Goal: Transaction & Acquisition: Book appointment/travel/reservation

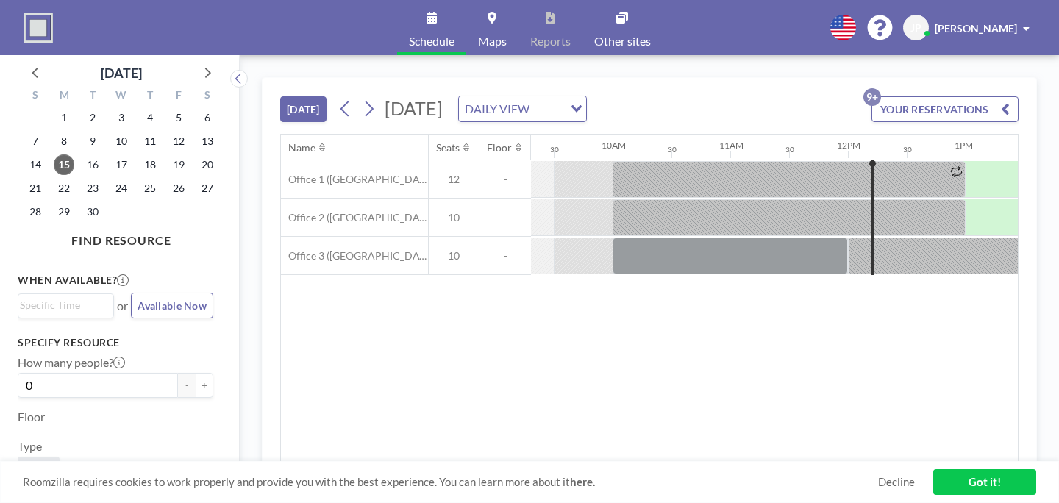
scroll to position [0, 1100]
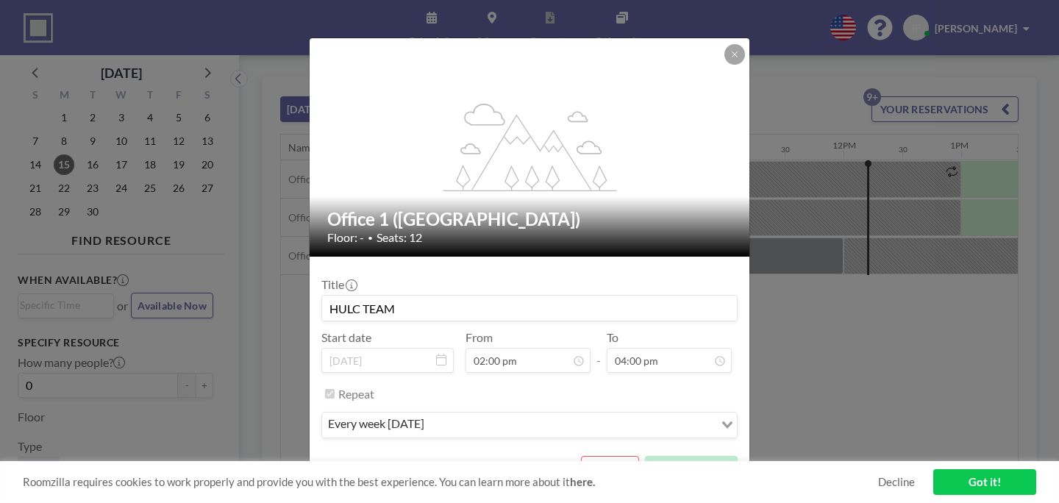
click at [586, 456] on button "REMOVE" at bounding box center [610, 469] width 58 height 26
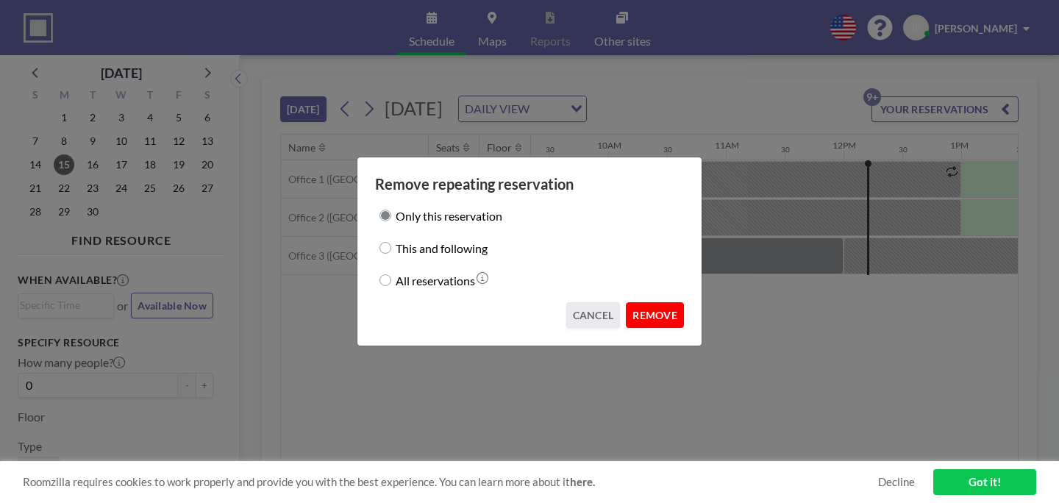
click at [632, 302] on button "REMOVE" at bounding box center [655, 315] width 58 height 26
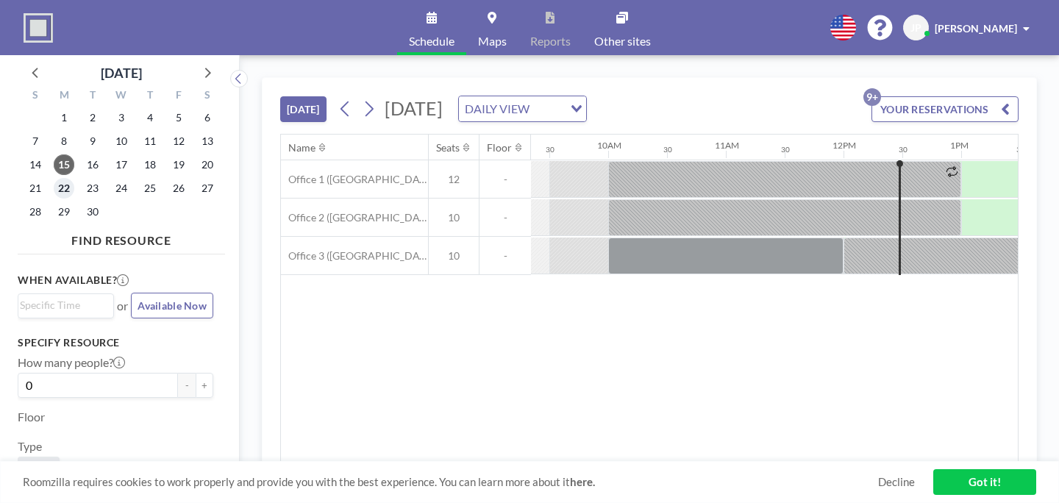
click at [54, 178] on span "22" at bounding box center [64, 188] width 21 height 21
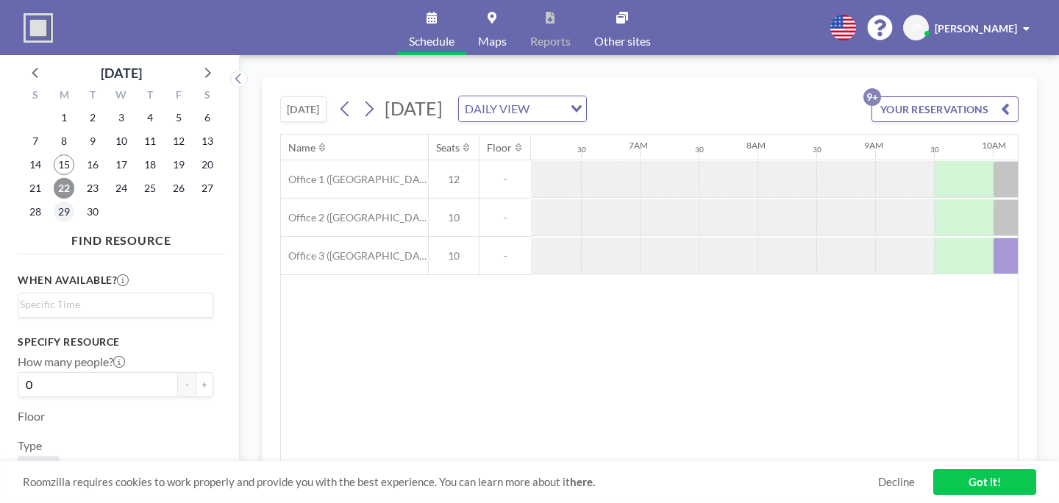
scroll to position [0, 717]
click at [54, 202] on span "29" at bounding box center [64, 212] width 21 height 21
drag, startPoint x: 692, startPoint y: 202, endPoint x: 931, endPoint y: 205, distance: 239.9
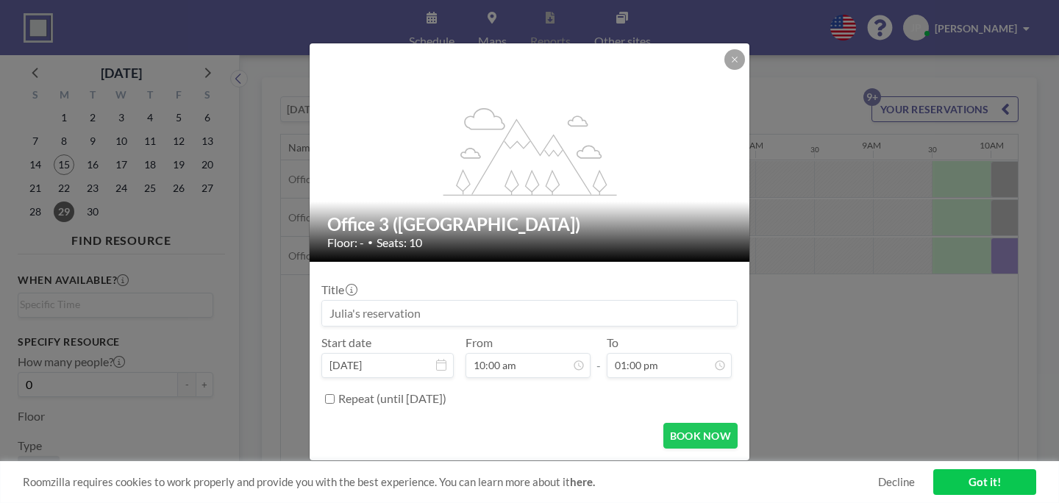
click at [465, 301] on input at bounding box center [529, 313] width 415 height 25
type input "EVERY TEAM"
click at [430, 386] on form "Title EVERY TEAM Start date [DATE] From 10:00 am - To 01:00 pm Repeat (until [D…" at bounding box center [530, 361] width 440 height 199
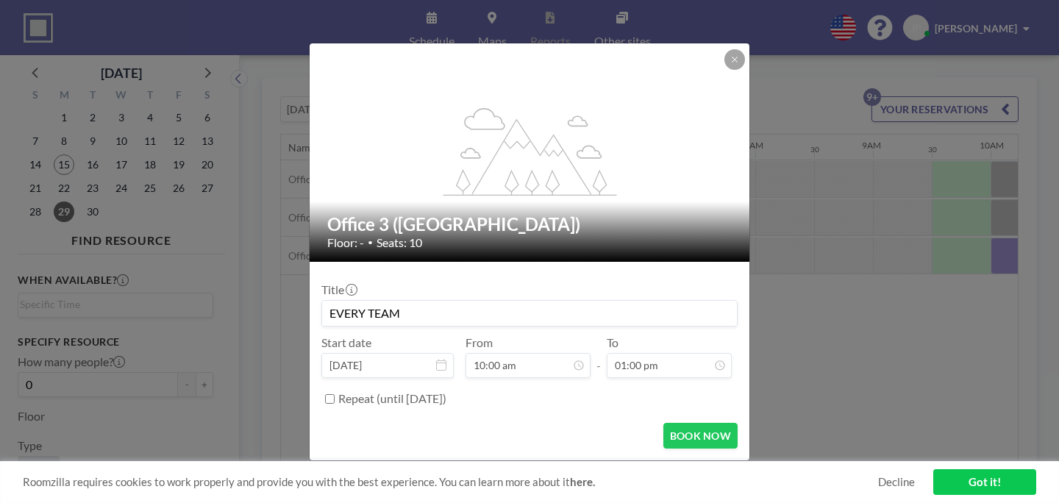
click at [437, 391] on label "Repeat (until [DATE])" at bounding box center [392, 398] width 108 height 15
click at [335, 394] on input "Repeat (until [DATE])" at bounding box center [330, 399] width 10 height 10
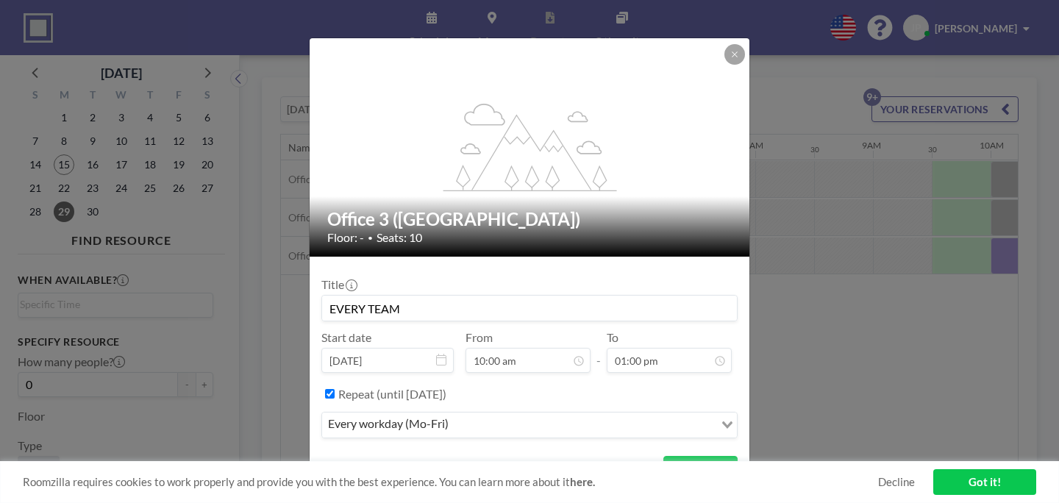
click at [461, 413] on div "every workday (Mo-Fri)" at bounding box center [518, 424] width 392 height 22
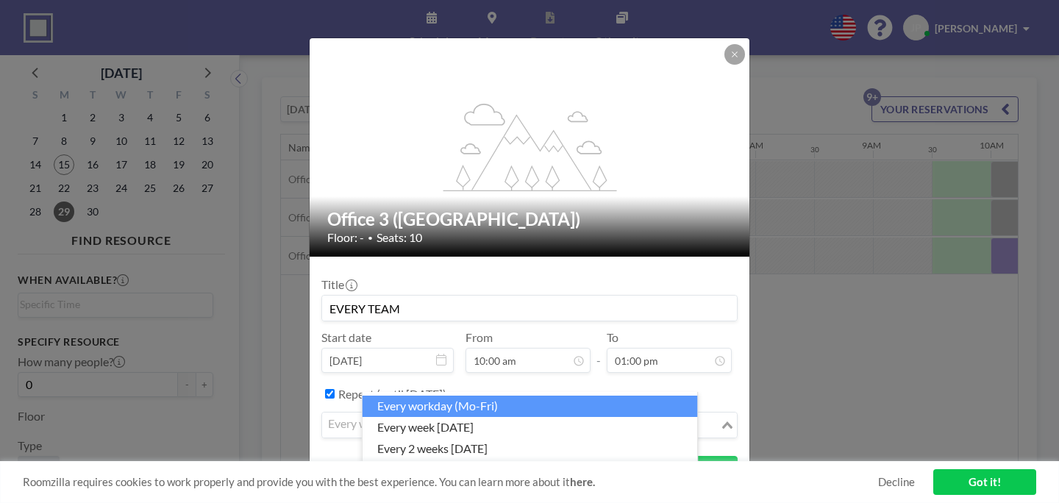
click at [461, 416] on input "Search for option" at bounding box center [521, 425] width 395 height 19
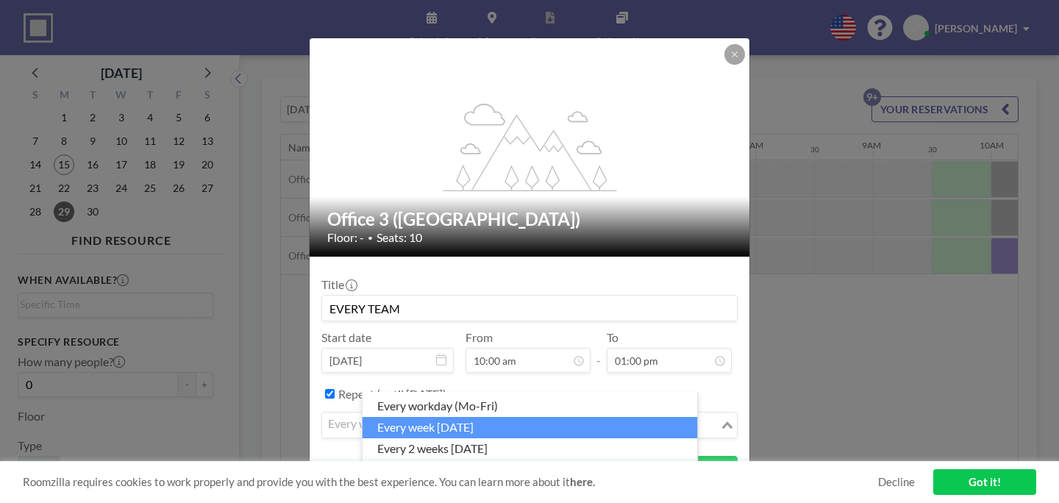
click at [452, 418] on li "every week [DATE]" at bounding box center [530, 427] width 335 height 21
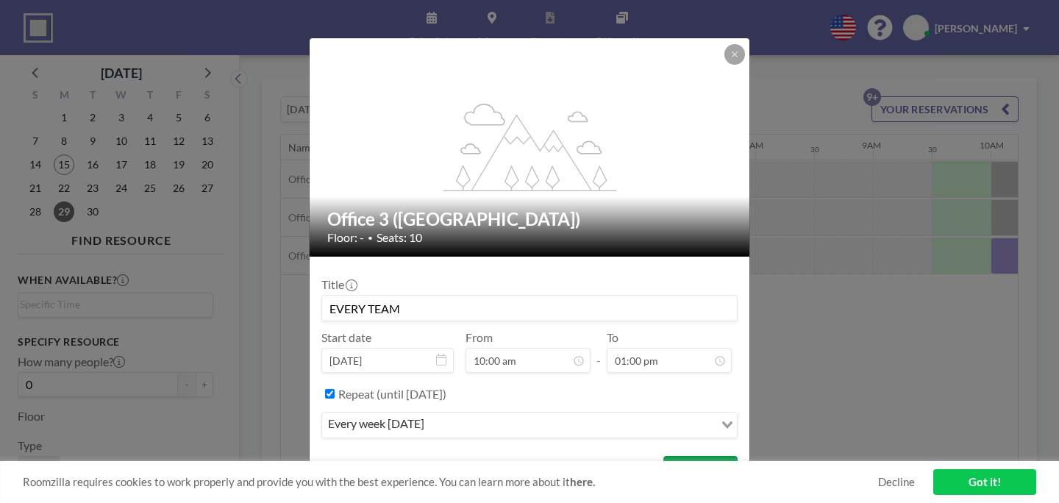
click at [664, 456] on button "BOOK NOW" at bounding box center [701, 469] width 74 height 26
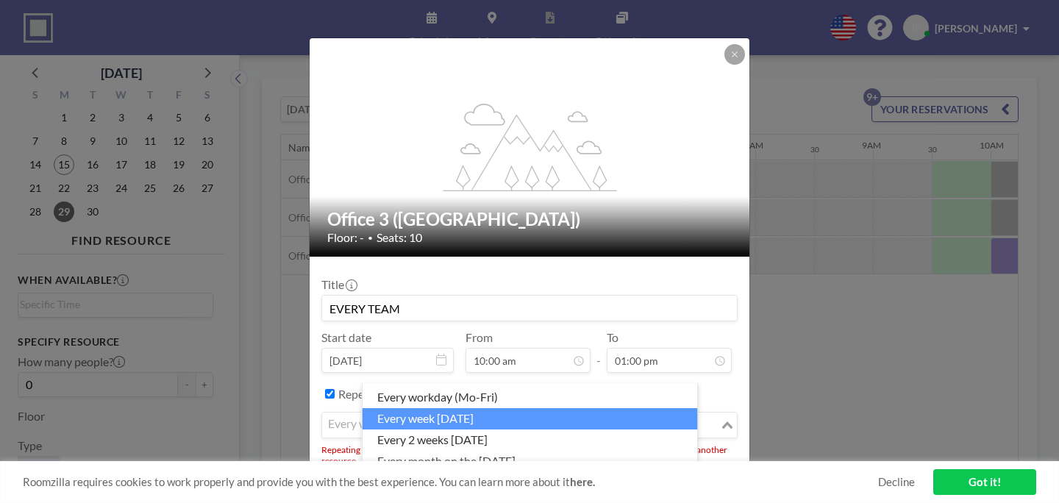
click at [474, 416] on input "Search for option" at bounding box center [521, 425] width 395 height 19
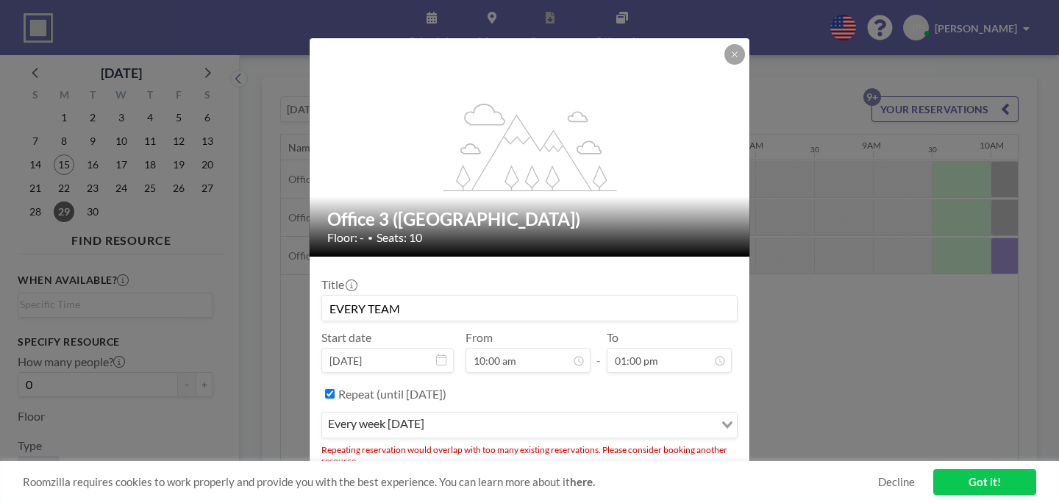
click at [335, 389] on input "Repeat (until [DATE])" at bounding box center [330, 394] width 10 height 10
checkbox input "false"
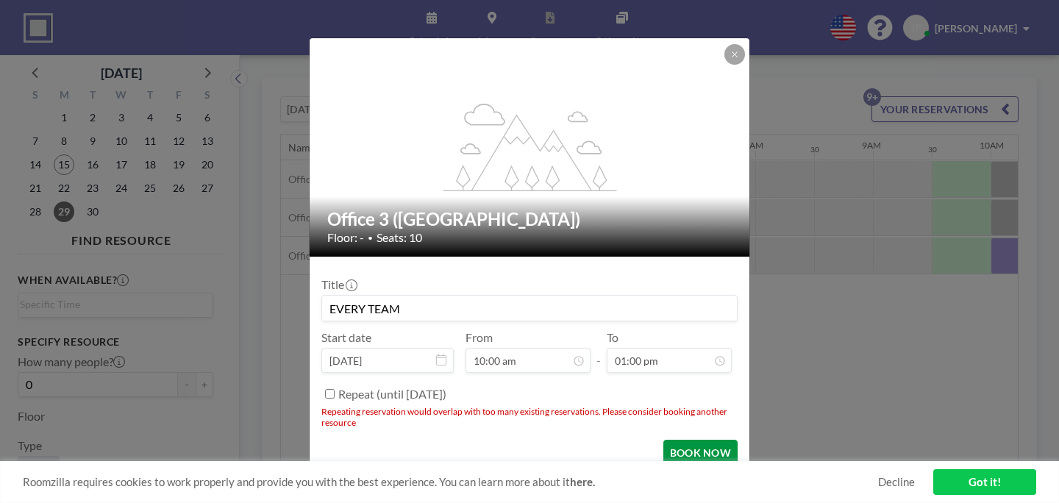
click at [664, 440] on button "BOOK NOW" at bounding box center [701, 453] width 74 height 26
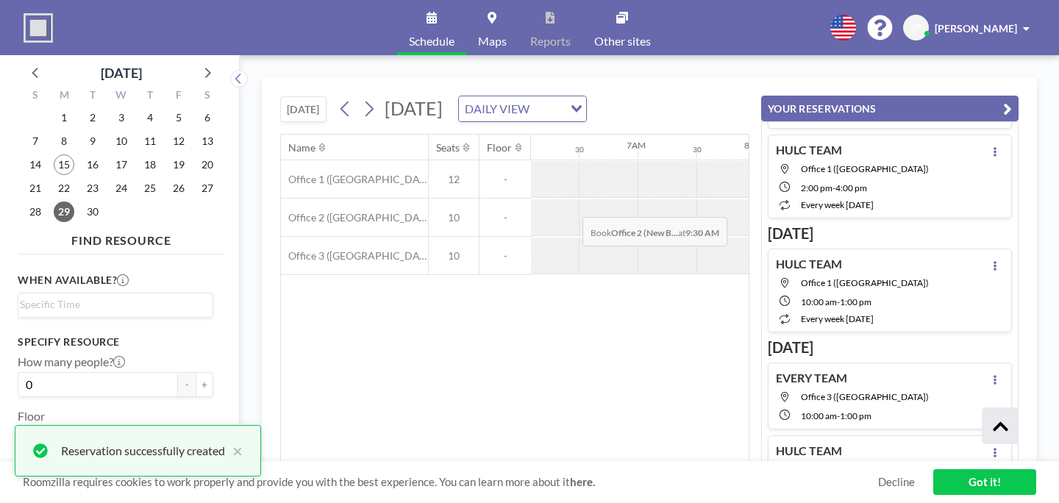
scroll to position [199, 0]
click at [362, 98] on icon at bounding box center [369, 109] width 14 height 22
click at [197, 63] on icon at bounding box center [206, 72] width 19 height 19
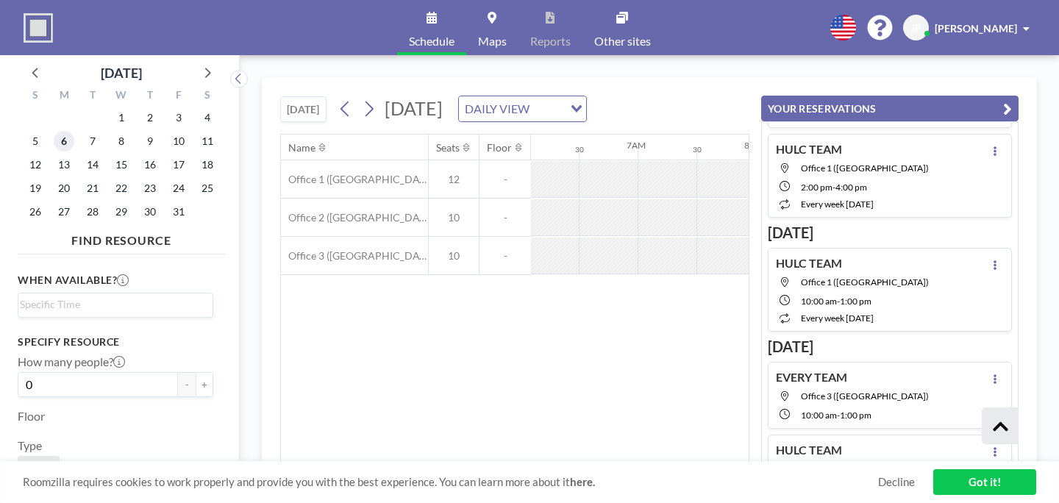
click at [54, 131] on span "6" at bounding box center [64, 141] width 21 height 21
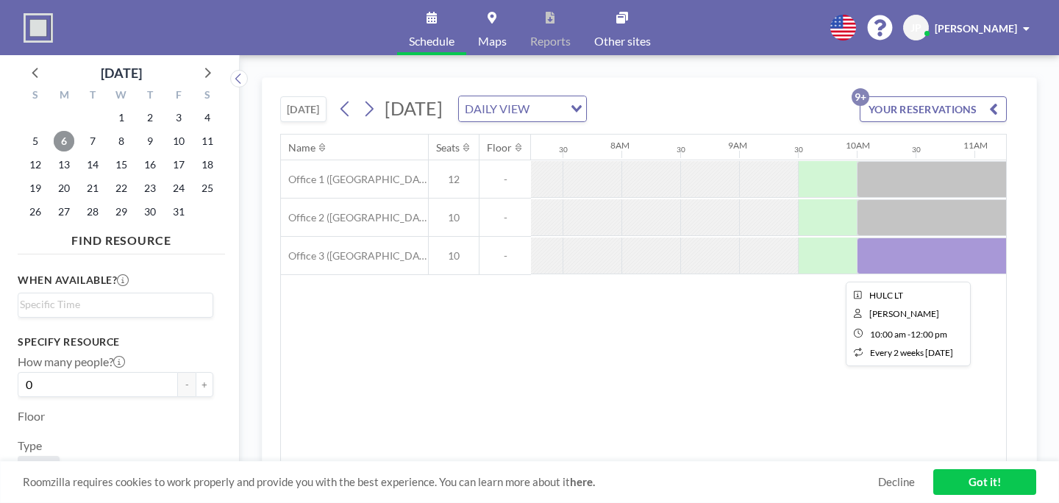
scroll to position [0, 859]
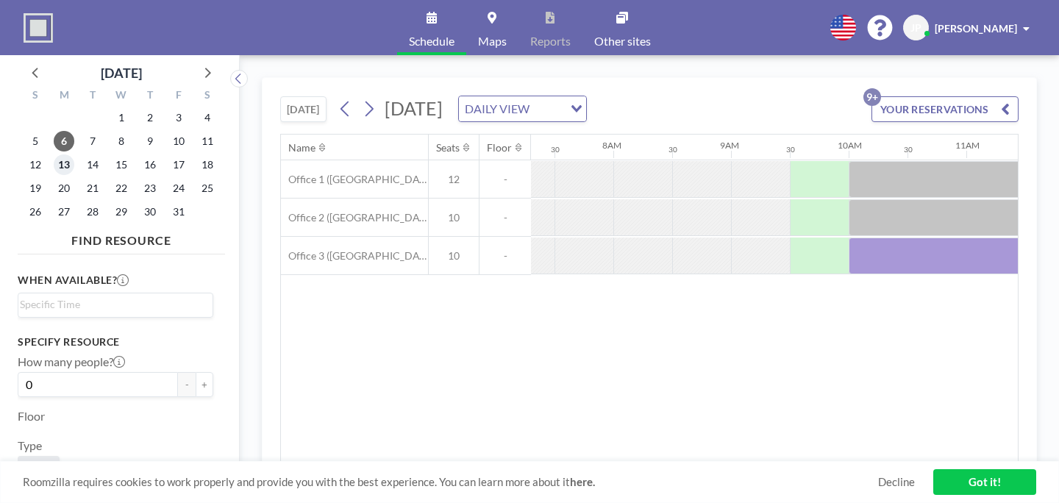
click at [54, 154] on span "13" at bounding box center [64, 164] width 21 height 21
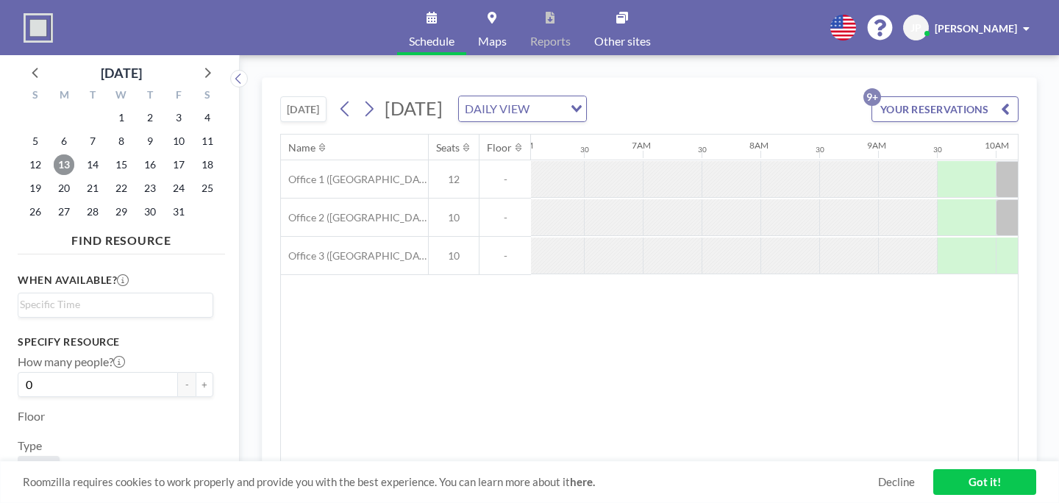
scroll to position [0, 717]
drag, startPoint x: 697, startPoint y: 220, endPoint x: 937, endPoint y: 217, distance: 239.9
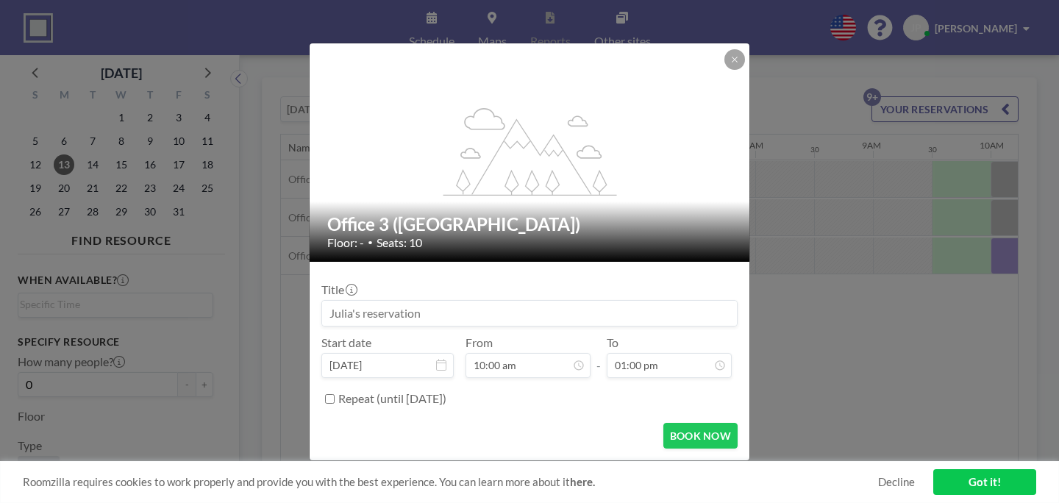
click at [450, 302] on input at bounding box center [529, 313] width 415 height 25
type input "e"
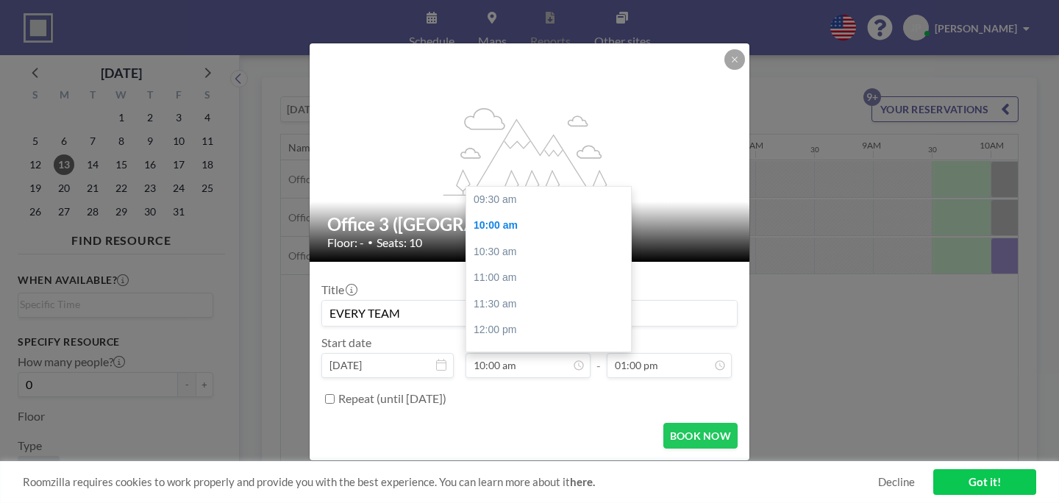
scroll to position [24, 0]
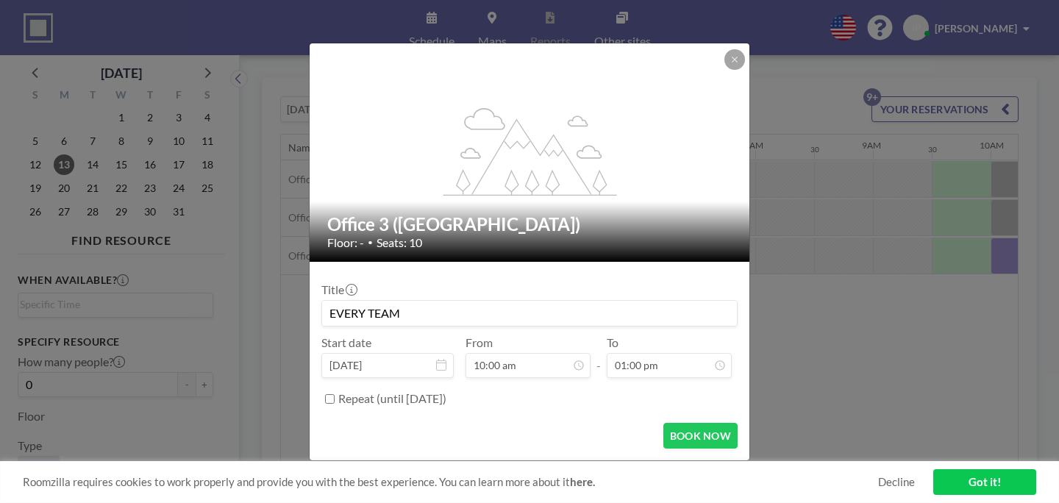
type input "EVERY TEAM"
click at [430, 391] on label "Repeat (until [DATE])" at bounding box center [392, 398] width 108 height 15
click at [335, 394] on input "Repeat (until [DATE])" at bounding box center [330, 399] width 10 height 10
checkbox input "true"
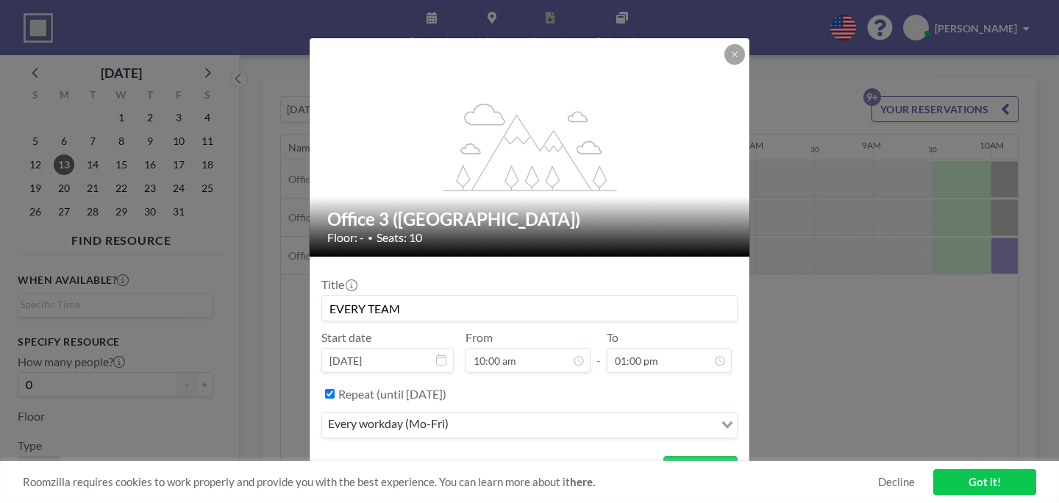
click at [467, 413] on div "every workday (Mo-Fri)" at bounding box center [518, 424] width 392 height 22
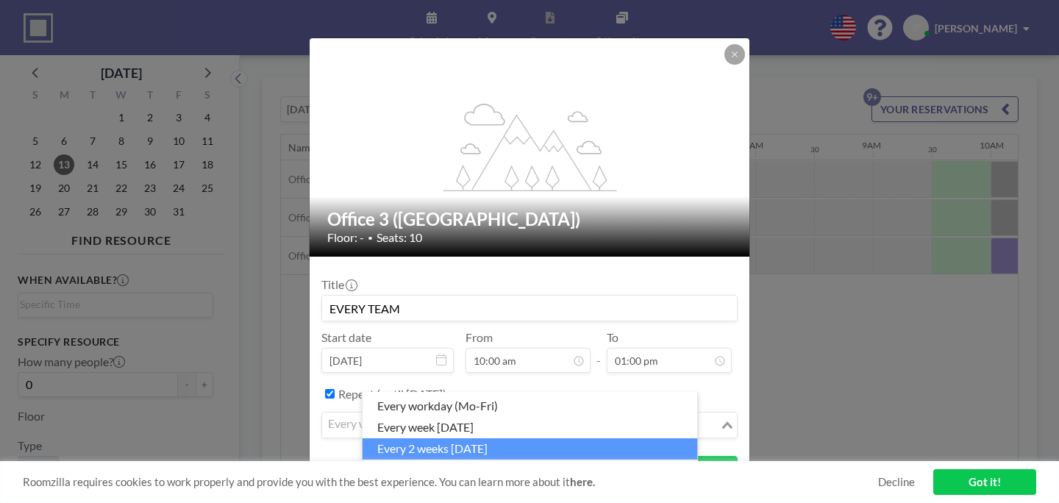
click at [430, 438] on li "every 2 weeks [DATE]" at bounding box center [530, 448] width 335 height 21
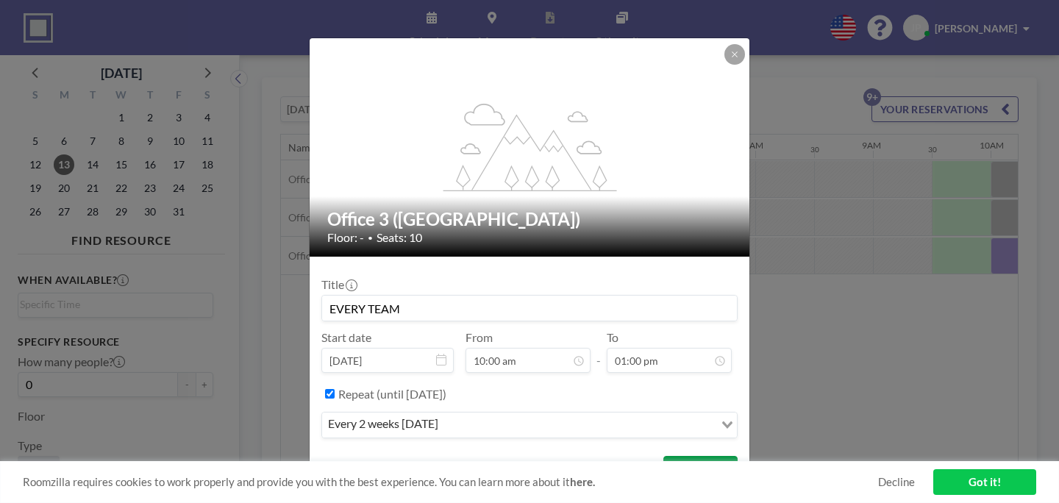
click at [664, 456] on button "BOOK NOW" at bounding box center [701, 469] width 74 height 26
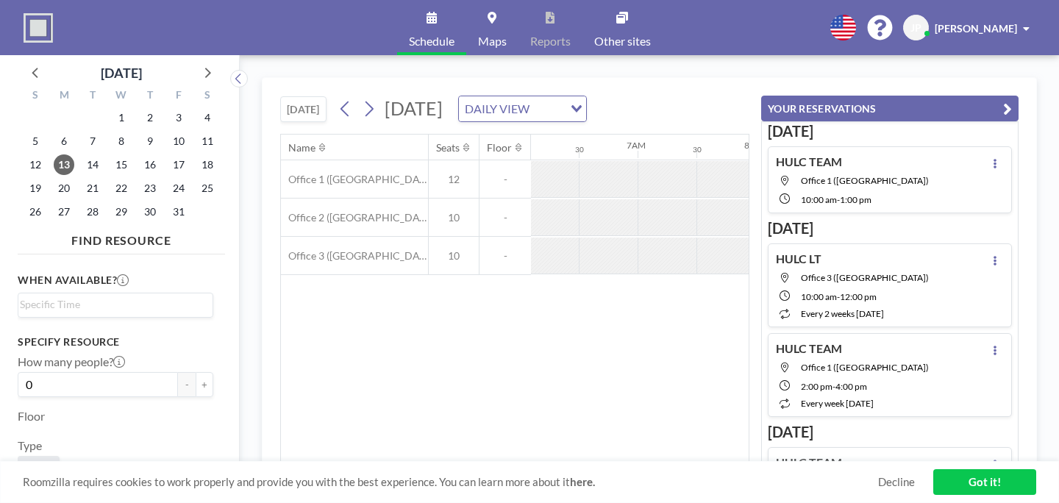
click at [1012, 100] on icon "button" at bounding box center [1008, 109] width 9 height 18
